Goal: Check status

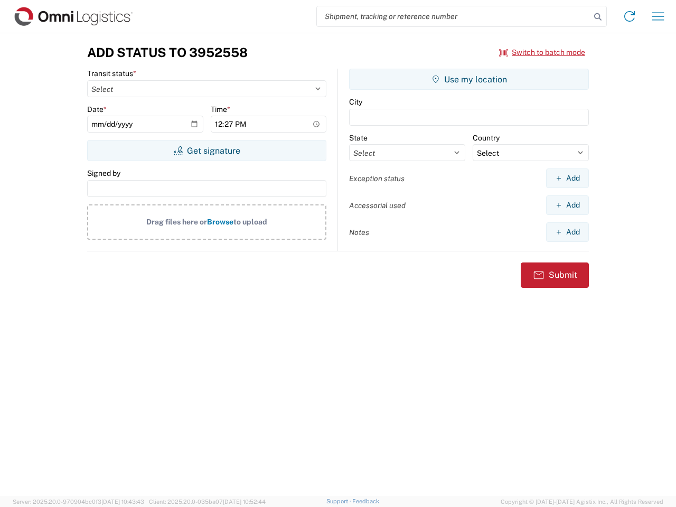
click at [454, 16] on input "search" at bounding box center [454, 16] width 274 height 20
click at [598, 17] on icon at bounding box center [598, 17] width 15 height 15
click at [630, 16] on icon at bounding box center [629, 16] width 17 height 17
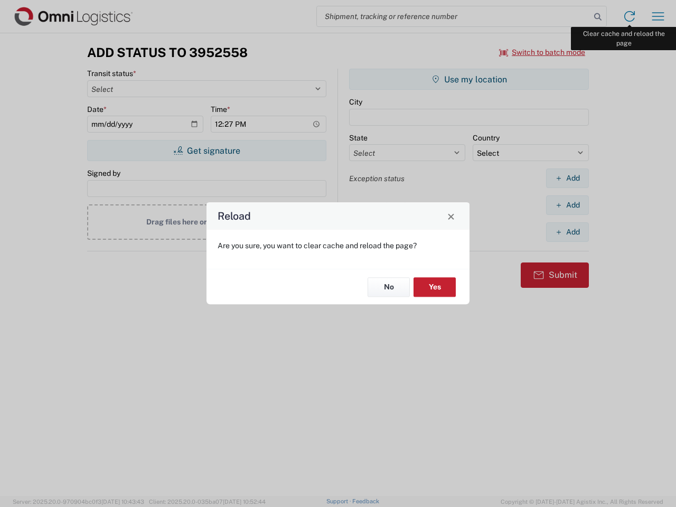
click at [658, 16] on div "Reload Are you sure, you want to clear cache and reload the page? No Yes" at bounding box center [338, 253] width 676 height 507
click at [543, 52] on div "Reload Are you sure, you want to clear cache and reload the page? No Yes" at bounding box center [338, 253] width 676 height 507
click at [207, 151] on div "Reload Are you sure, you want to clear cache and reload the page? No Yes" at bounding box center [338, 253] width 676 height 507
click at [469, 79] on div "Reload Are you sure, you want to clear cache and reload the page? No Yes" at bounding box center [338, 253] width 676 height 507
click at [567, 178] on div "Reload Are you sure, you want to clear cache and reload the page? No Yes" at bounding box center [338, 253] width 676 height 507
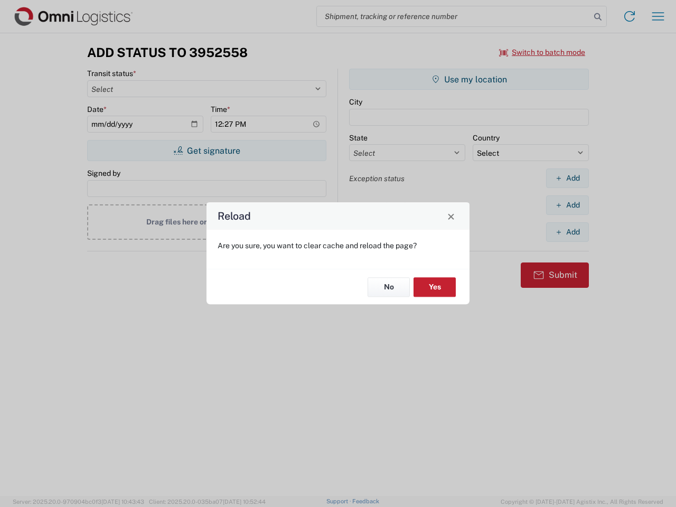
click at [567, 205] on div "Reload Are you sure, you want to clear cache and reload the page? No Yes" at bounding box center [338, 253] width 676 height 507
click at [567, 232] on div "Reload Are you sure, you want to clear cache and reload the page? No Yes" at bounding box center [338, 253] width 676 height 507
